Goal: Task Accomplishment & Management: Use online tool/utility

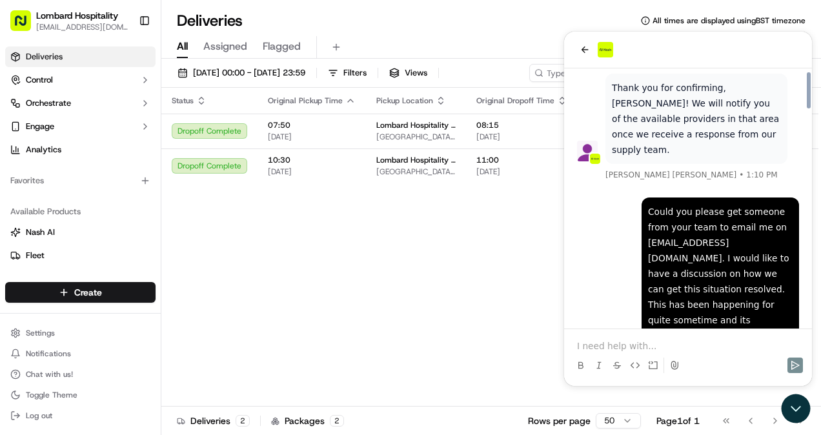
scroll to position [1557, 0]
click at [580, 52] on icon "back" at bounding box center [585, 50] width 10 height 10
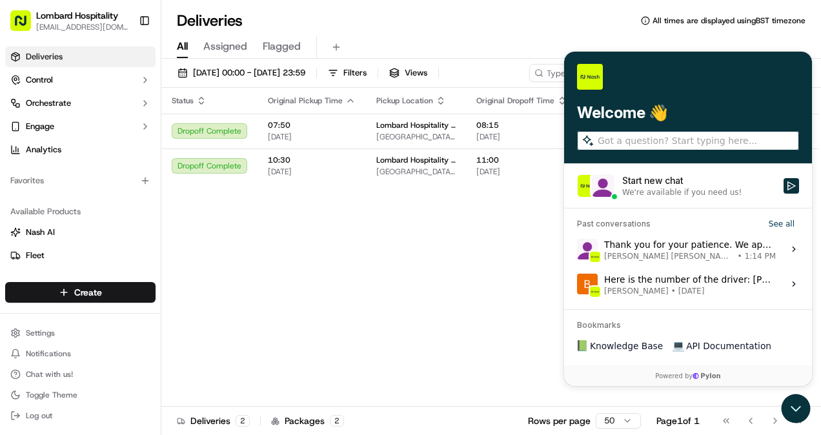
click at [416, 289] on div "Status Original Pickup Time Pickup Location Original Dropoff Time Dropoff Locat…" at bounding box center [509, 247] width 697 height 319
click at [788, 407] on icon "Open customer support" at bounding box center [796, 409] width 32 height 32
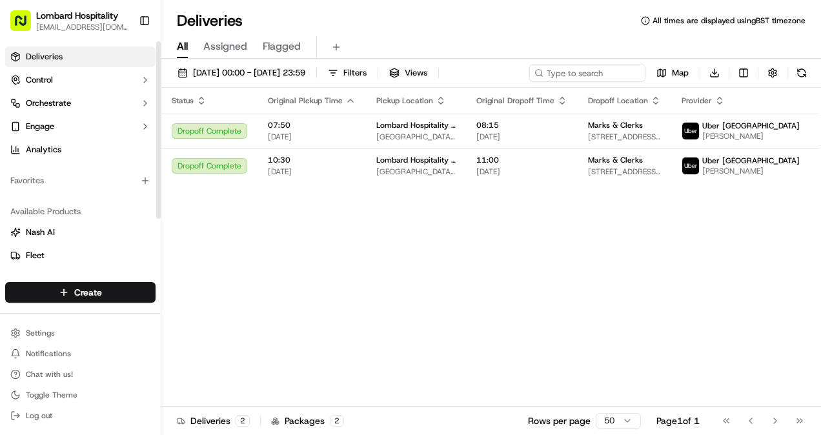
click at [33, 51] on span "Deliveries" at bounding box center [44, 57] width 37 height 12
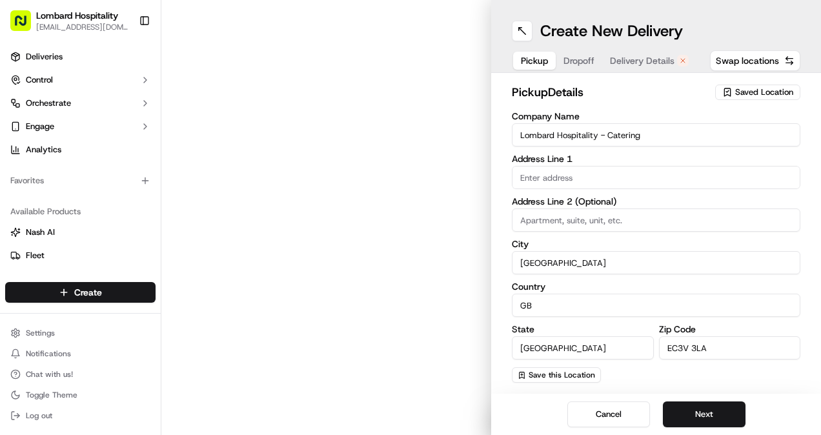
type input "[STREET_ADDRESS]"
